Goal: Information Seeking & Learning: Learn about a topic

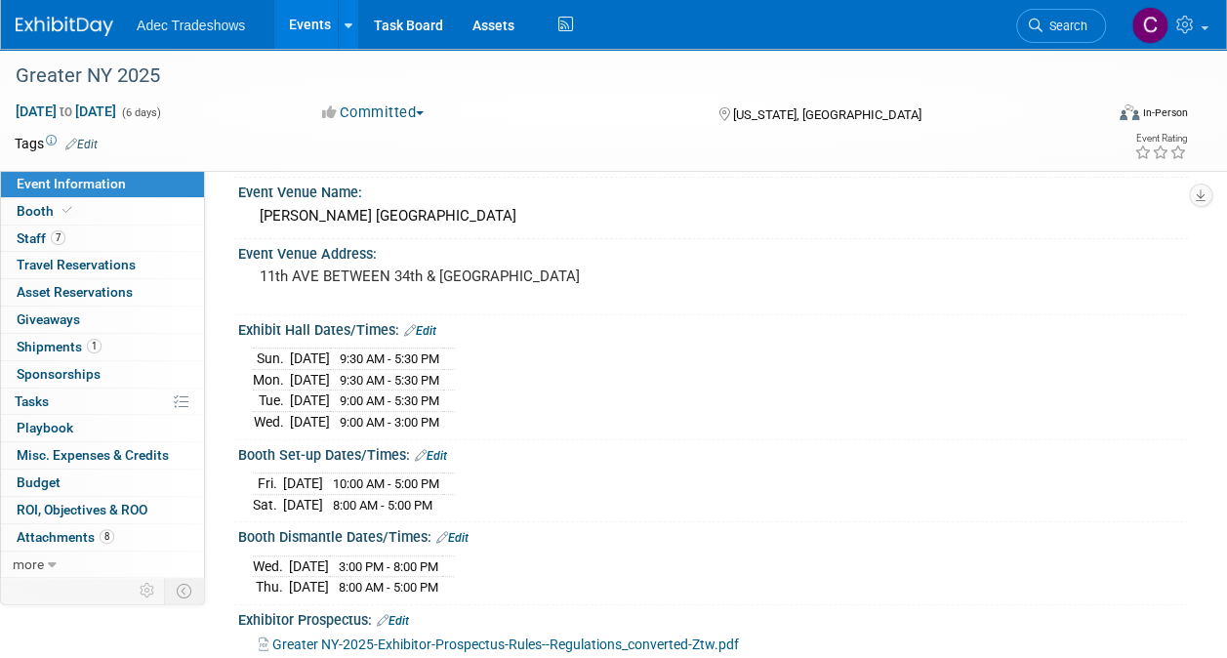
click at [320, 28] on link "Events" at bounding box center [309, 24] width 71 height 49
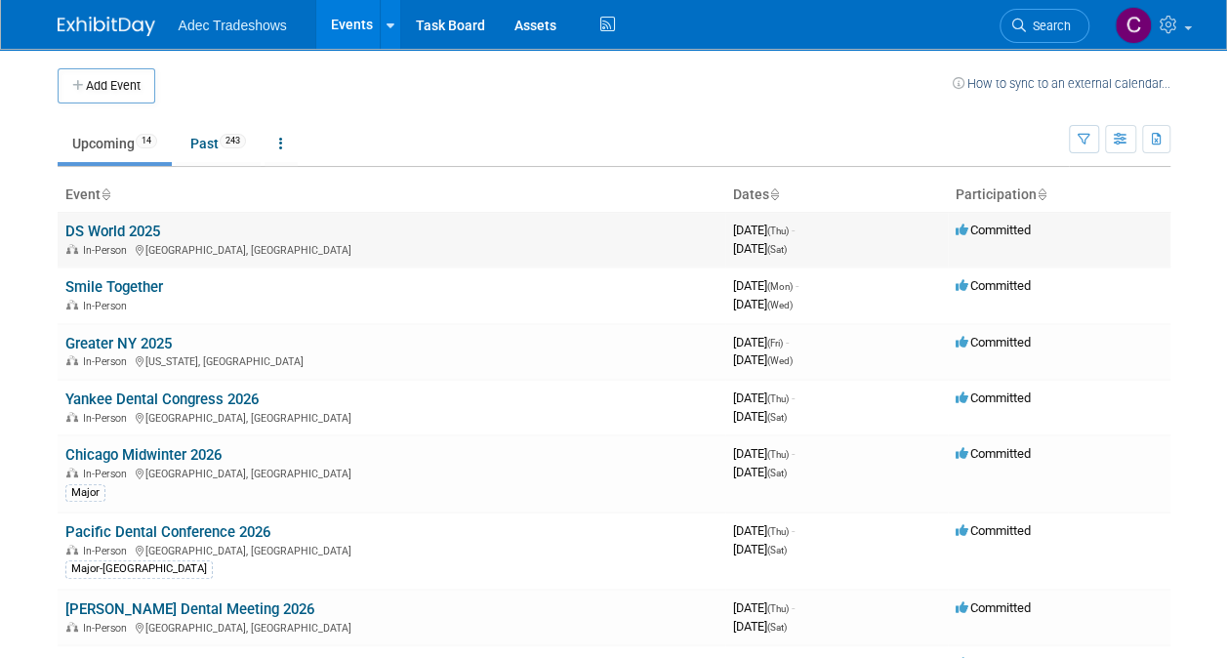
click at [125, 244] on span "In-Person" at bounding box center [108, 250] width 50 height 13
click at [117, 227] on link "DS World 2025" at bounding box center [112, 232] width 95 height 18
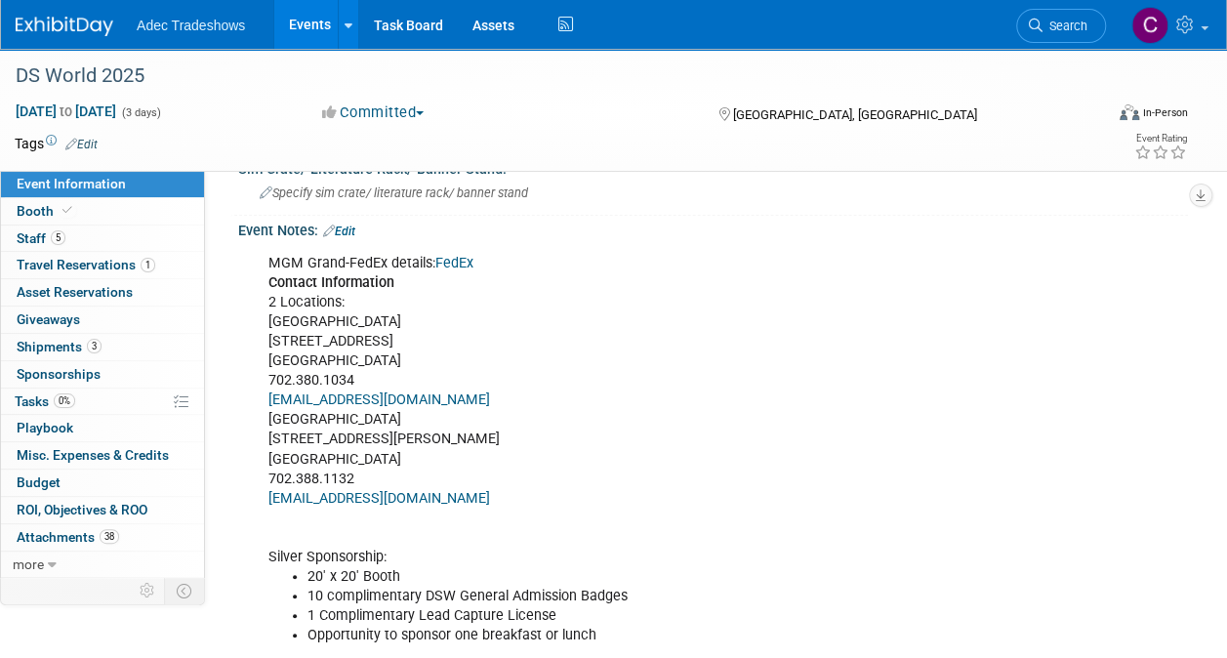
scroll to position [671, 0]
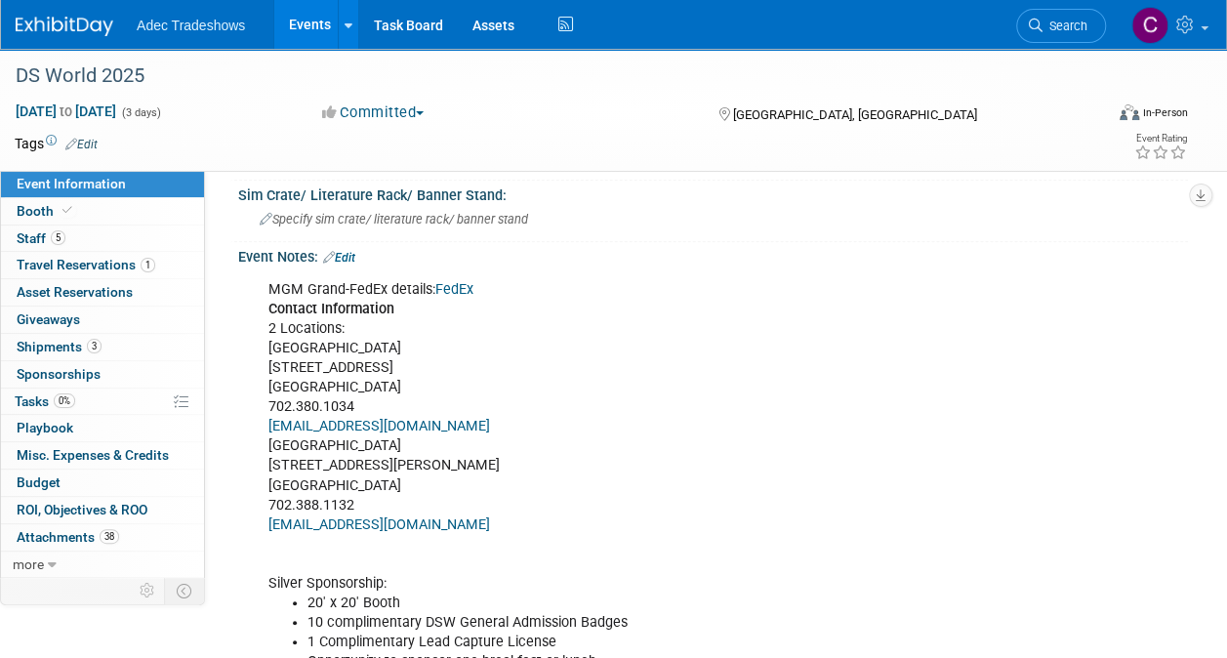
click at [447, 281] on link "FedEx" at bounding box center [454, 289] width 38 height 17
click at [345, 251] on link "Edit" at bounding box center [339, 258] width 32 height 14
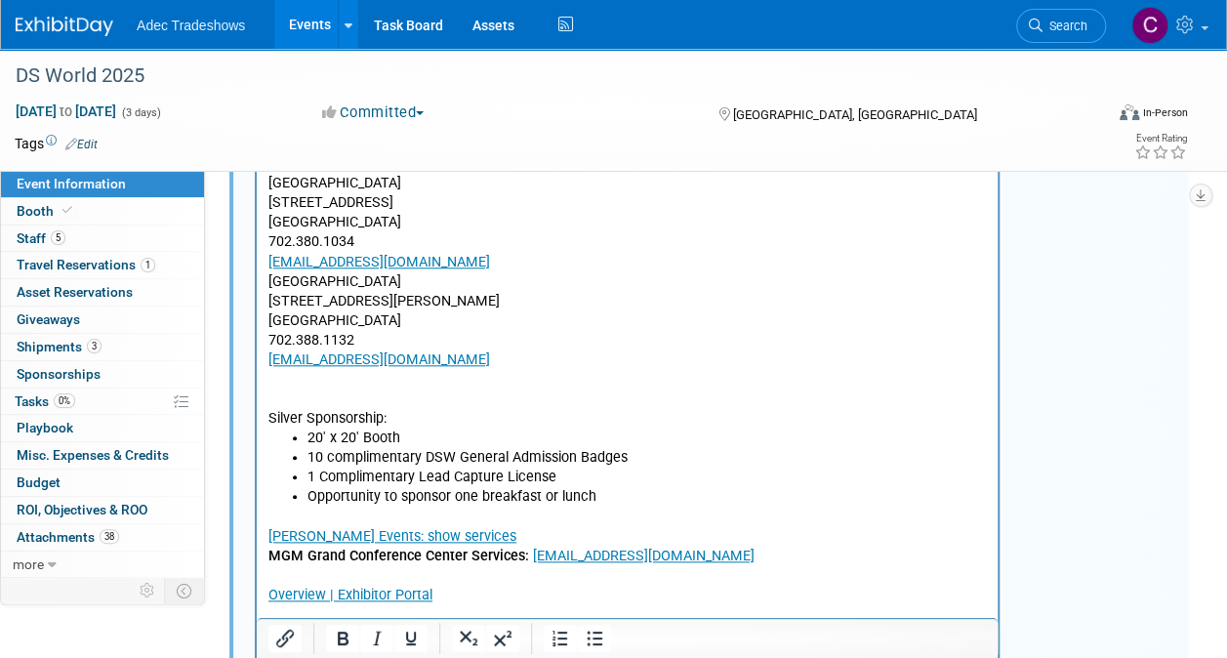
scroll to position [866, 0]
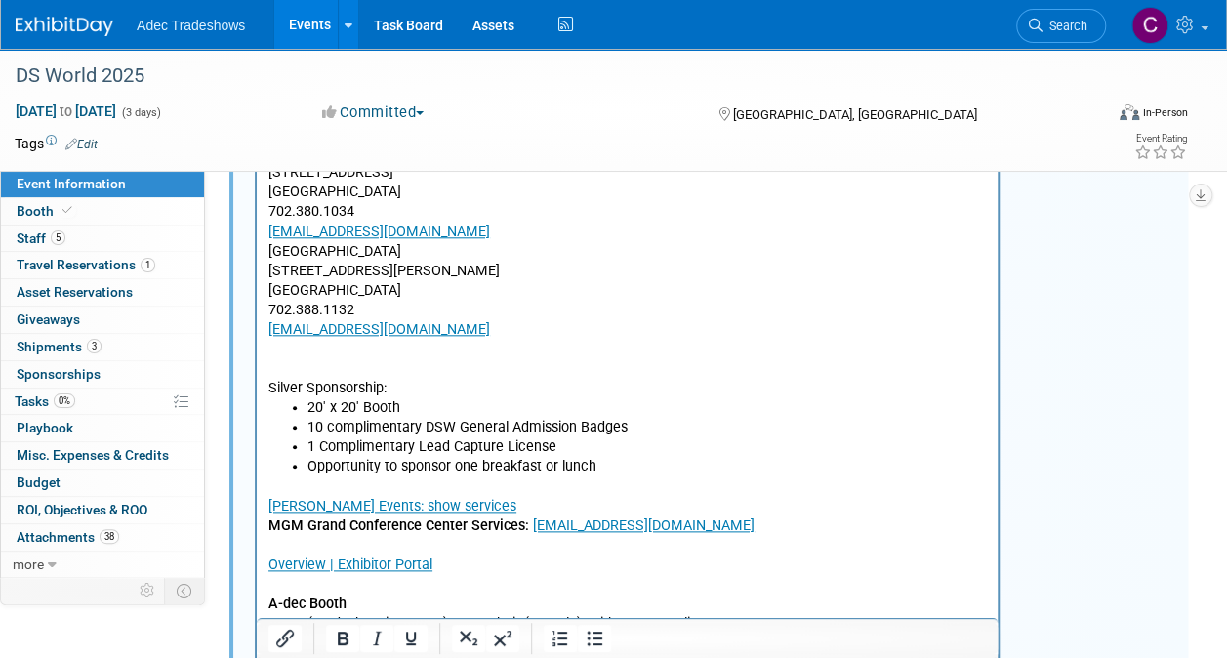
click at [487, 364] on p "MGM Grand-FedEx details: FedEx Contact Information 2 Locations: MGM Grand Hotel…" at bounding box center [627, 240] width 718 height 313
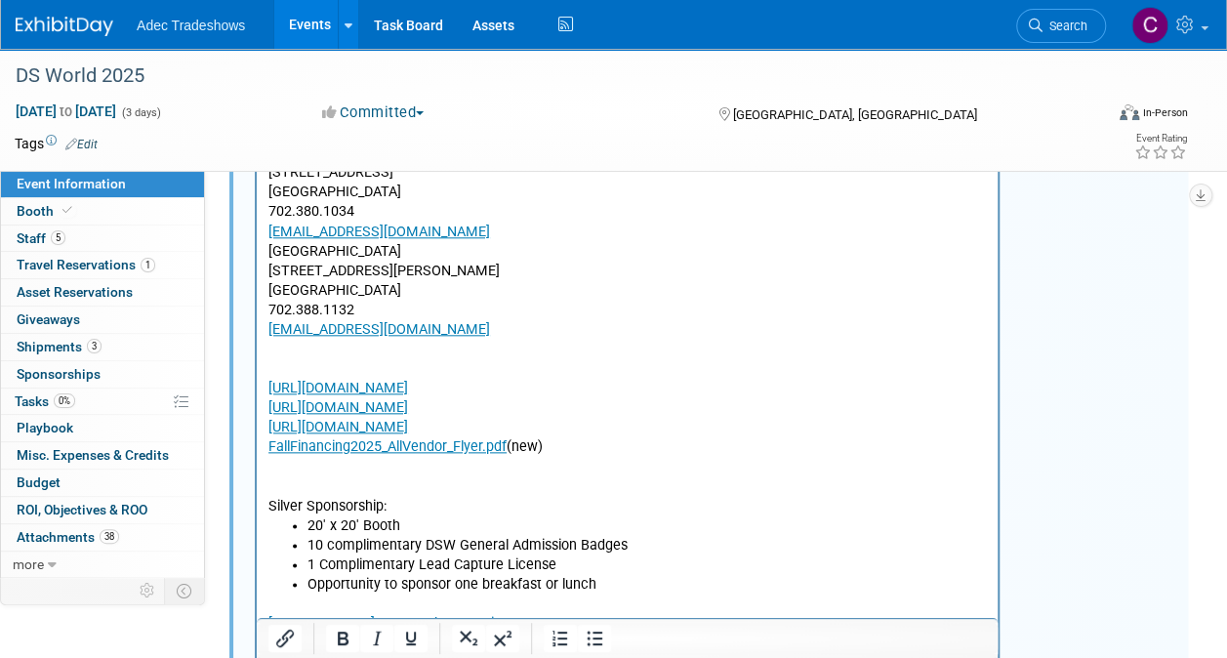
click at [460, 359] on p "Rich Text Area. Press ALT-0 for help." at bounding box center [627, 368] width 718 height 20
click at [506, 351] on p "MGM Grand-FedEx details: FedEx Contact Information 2 Locations: MGM Grand Hotel…" at bounding box center [627, 221] width 718 height 274
click at [492, 351] on p "MGM Grand-FedEx details: FedEx Contact Information 2 Locations: MGM Grand Hotel…" at bounding box center [627, 221] width 718 height 274
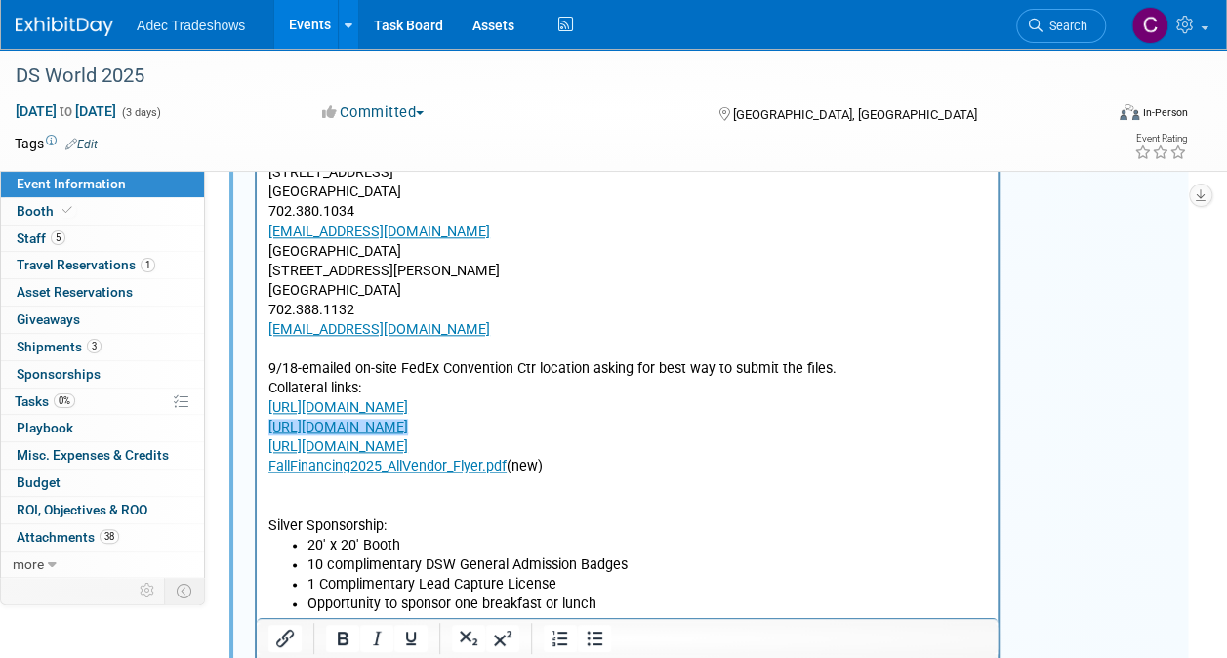
click at [775, 429] on p "https://files.wrike.com/2115135/625600926﻿" at bounding box center [627, 427] width 718 height 20
click at [387, 412] on link "https://files.wrike.com/2115135/627524188" at bounding box center [338, 406] width 140 height 17
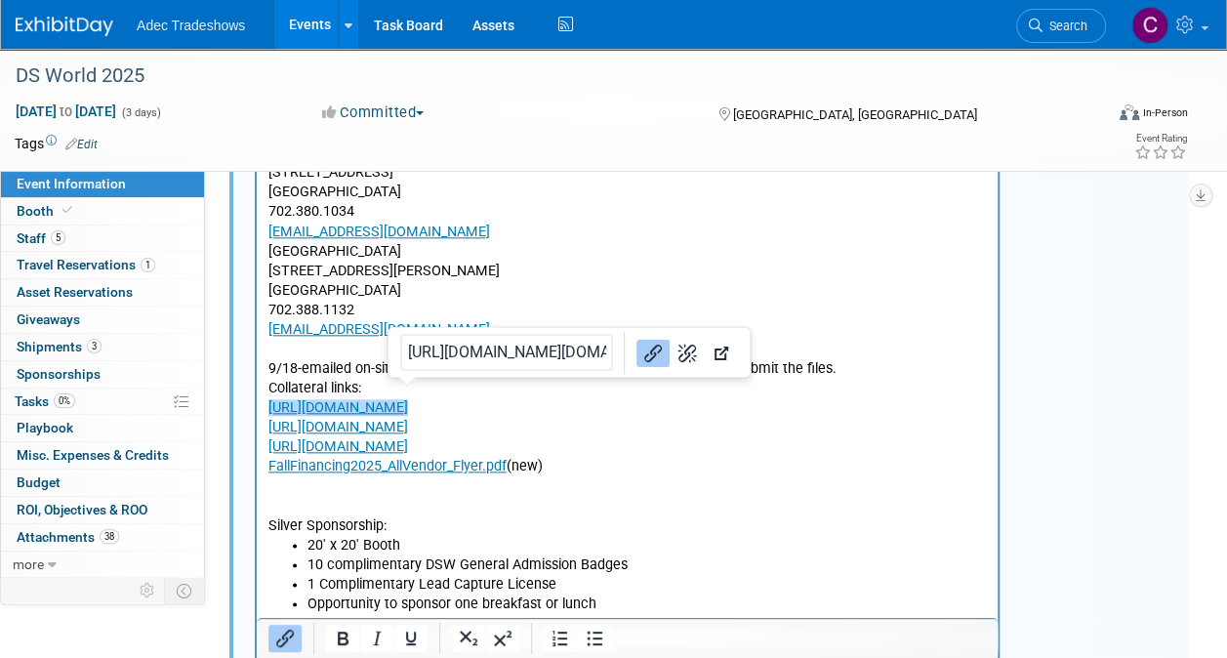
click at [773, 443] on p "https://files.wrike.com/2115135/625355406" at bounding box center [627, 446] width 718 height 20
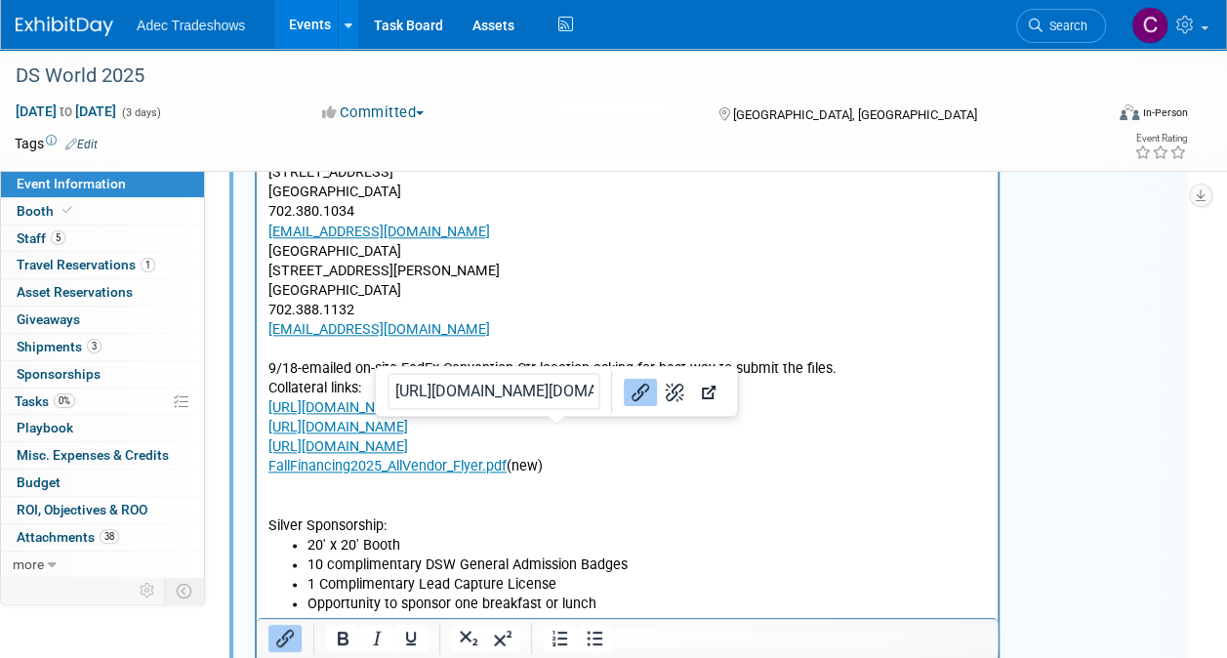
click at [795, 474] on p "FallFinancing2025_AllVendor_Flyer.pdf (new)" at bounding box center [627, 466] width 718 height 20
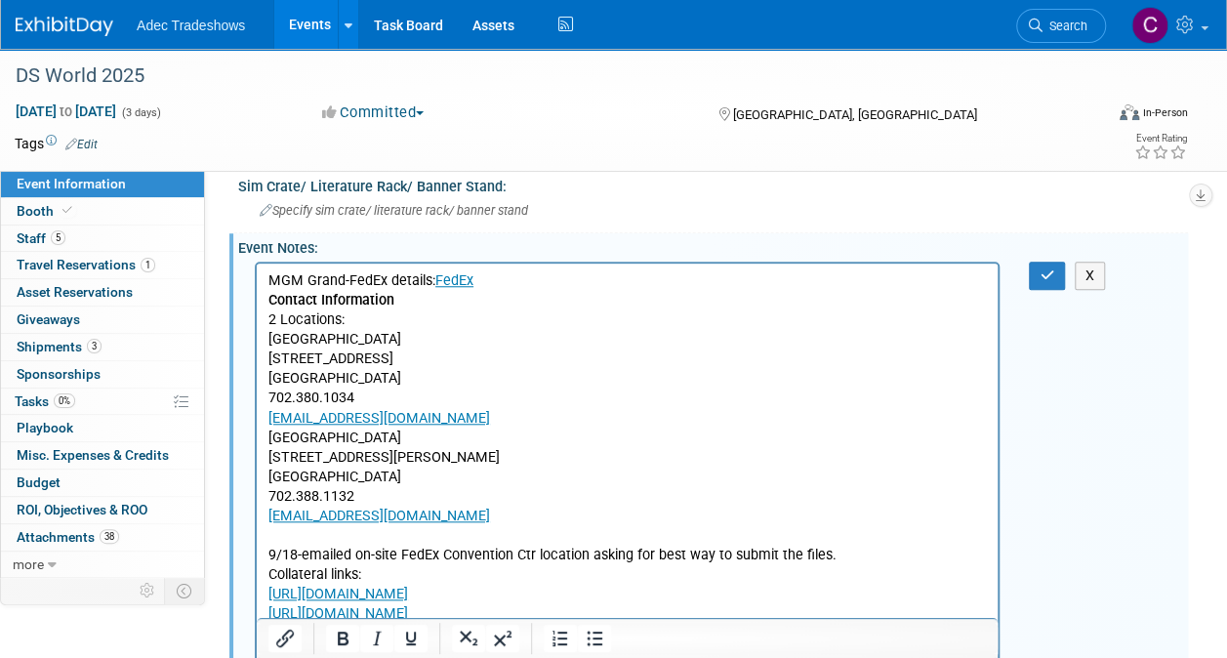
scroll to position [573, 0]
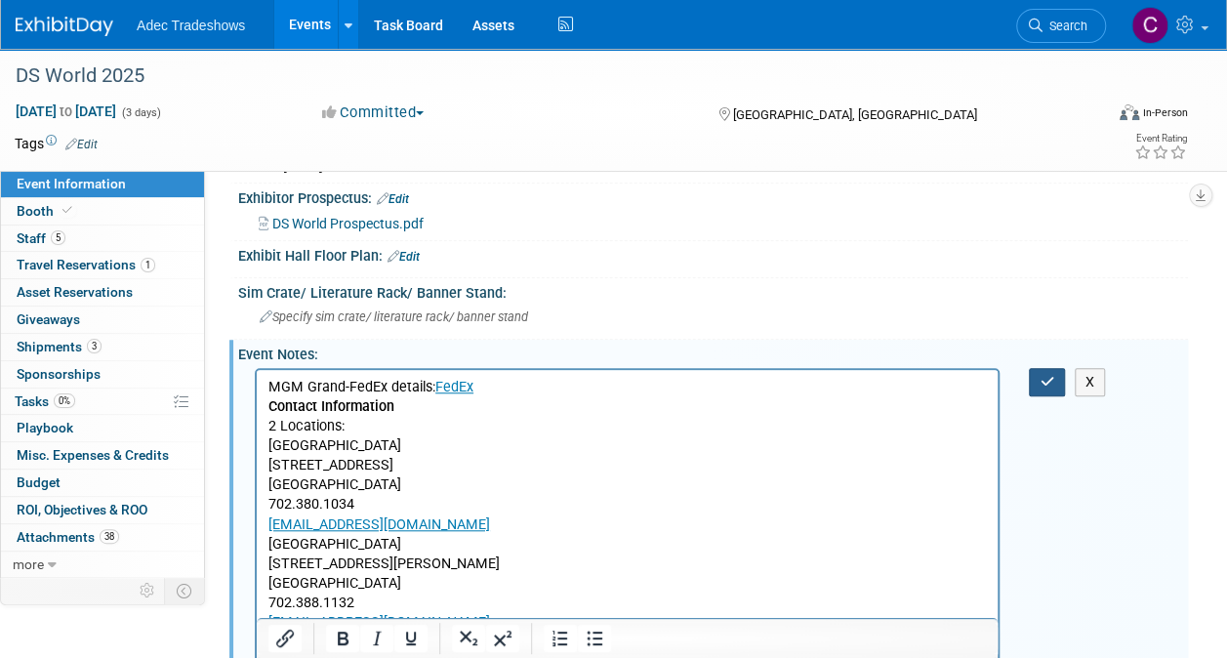
click at [1041, 379] on button "button" at bounding box center [1047, 382] width 36 height 28
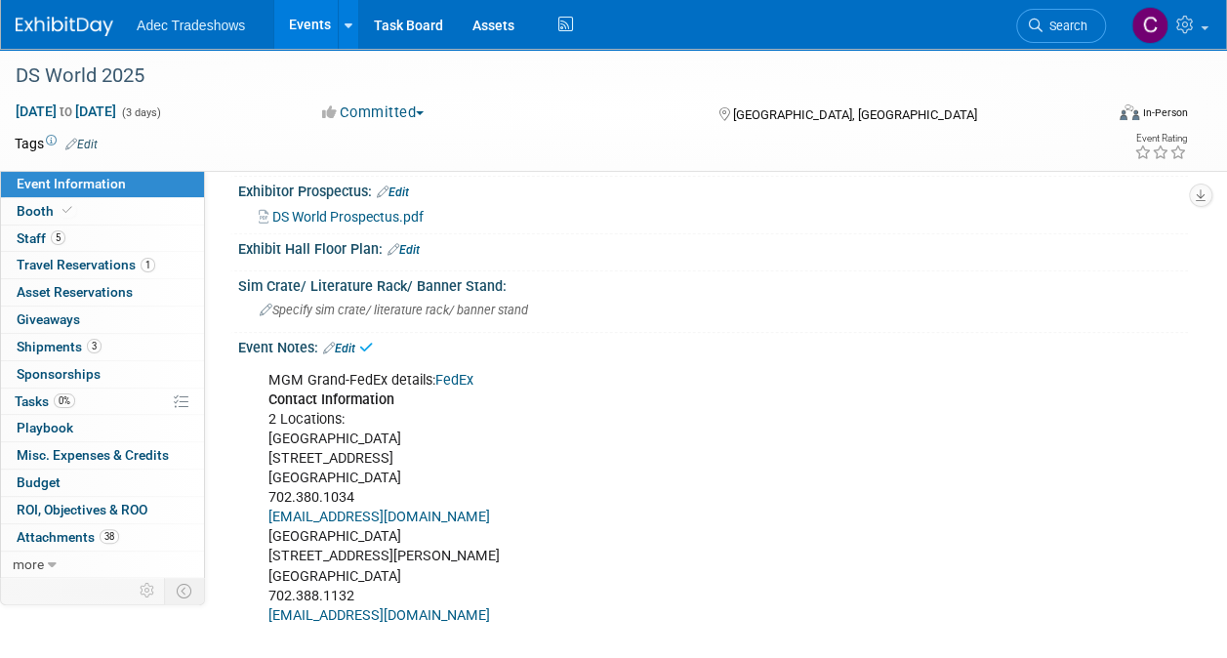
scroll to position [866, 0]
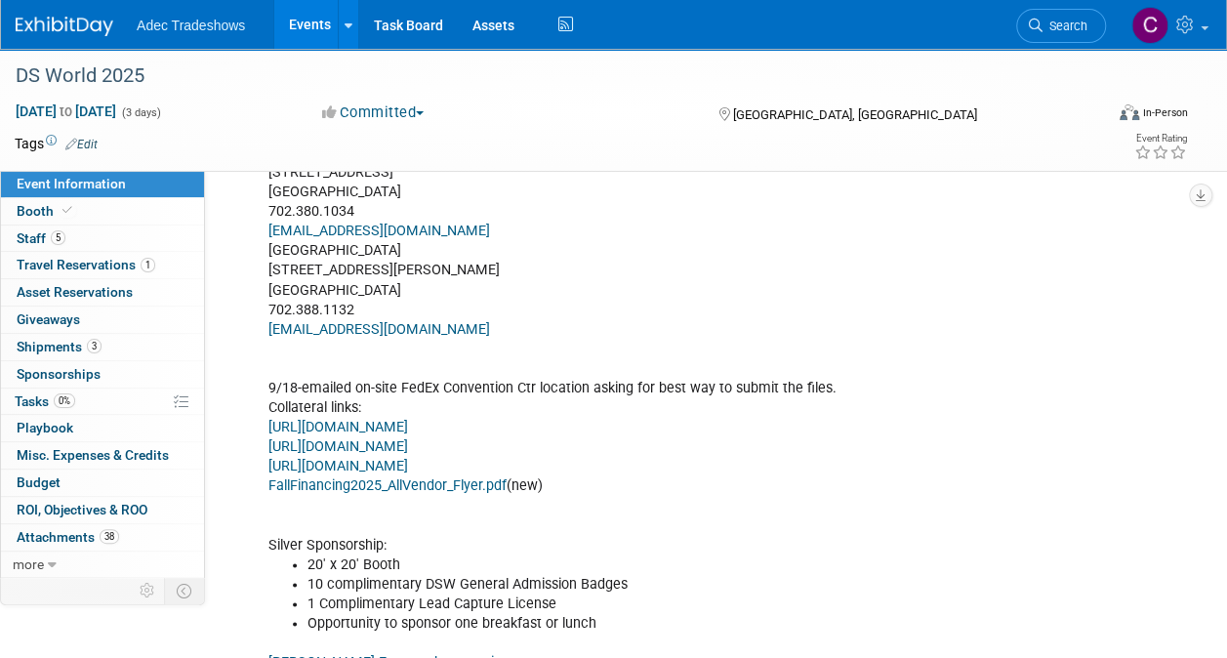
click at [408, 421] on link "https://files.wrike.com/2115135/627524188" at bounding box center [338, 427] width 140 height 17
click at [408, 438] on link "https://files.wrike.com/2115135/625600926" at bounding box center [338, 446] width 140 height 17
click at [408, 458] on link "https://files.wrike.com/2115135/625355406" at bounding box center [338, 466] width 140 height 17
